Goal: Submit feedback/report problem: Submit feedback/report problem

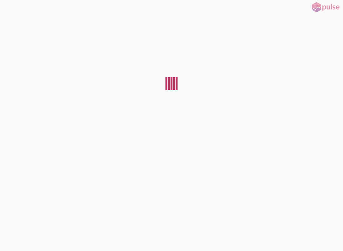
click at [10, 5] on button at bounding box center [5, 5] width 10 height 10
click at [13, 240] on div at bounding box center [171, 130] width 343 height 232
click at [14, 239] on div at bounding box center [171, 130] width 343 height 232
click at [13, 234] on div at bounding box center [171, 130] width 343 height 232
click at [273, 153] on div at bounding box center [171, 130] width 343 height 232
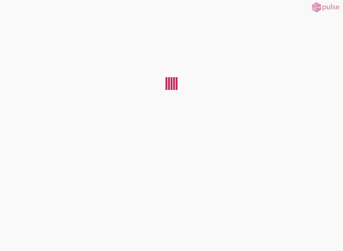
click at [305, 187] on div at bounding box center [171, 130] width 343 height 232
click at [299, 197] on div at bounding box center [171, 130] width 343 height 232
click at [294, 203] on div at bounding box center [171, 130] width 343 height 232
click at [293, 141] on div at bounding box center [171, 130] width 343 height 232
click at [268, 170] on div at bounding box center [171, 130] width 343 height 232
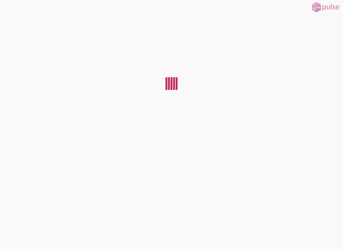
click at [286, 195] on div at bounding box center [171, 130] width 343 height 232
